Goal: Find specific page/section: Find specific page/section

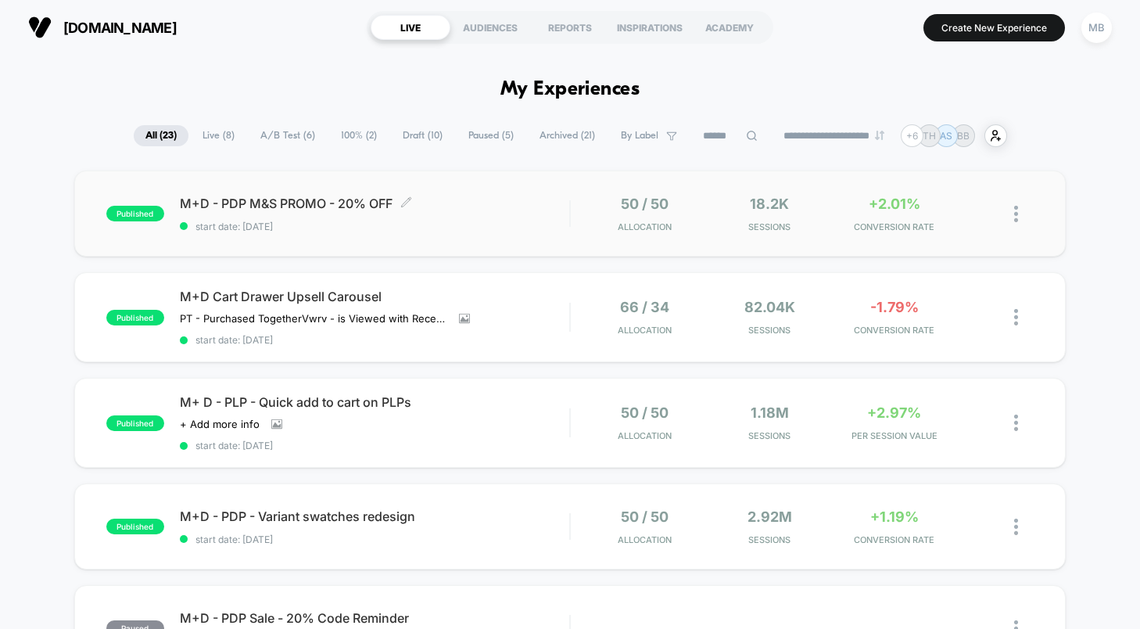
click at [516, 219] on div "M+D - PDP M&S PROMO - 20% OFF Click to edit experience details Click to edit ex…" at bounding box center [374, 214] width 389 height 37
